Goal: Task Accomplishment & Management: Manage account settings

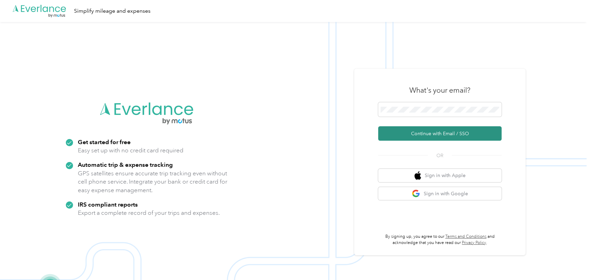
click at [443, 137] on button "Continue with Email / SSO" at bounding box center [440, 133] width 124 height 14
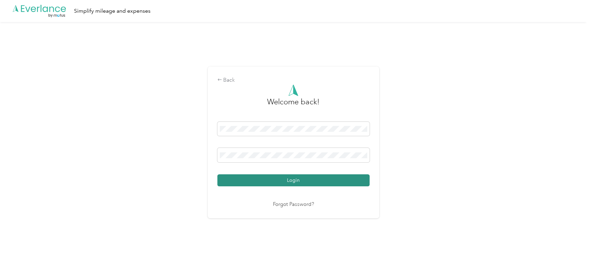
click at [308, 181] on button "Login" at bounding box center [294, 180] width 152 height 12
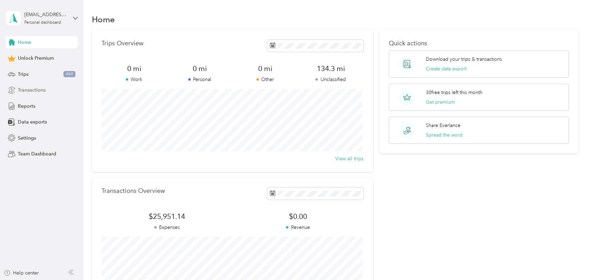
click at [41, 91] on span "Transactions" at bounding box center [32, 89] width 28 height 7
